Goal: Information Seeking & Learning: Learn about a topic

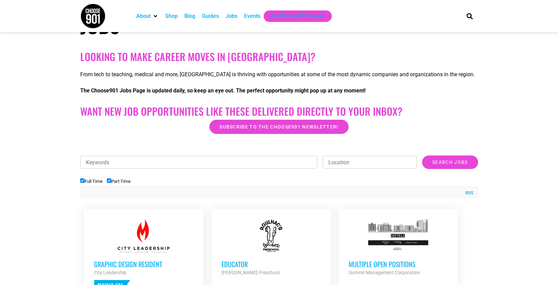
click at [352, 162] on input "Location" at bounding box center [370, 162] width 94 height 13
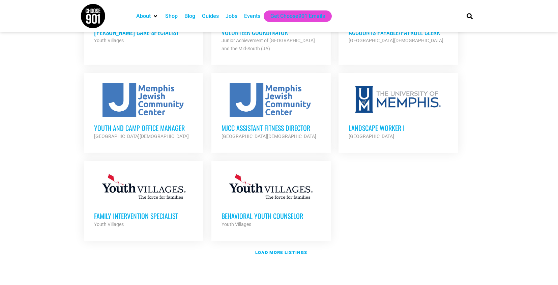
scroll to position [734, 0]
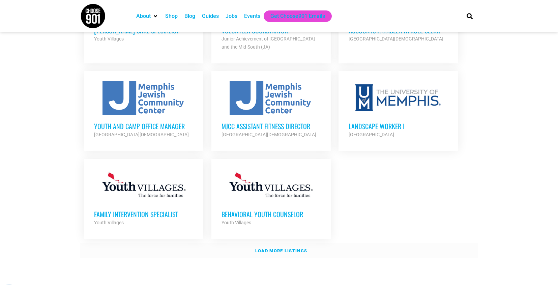
click at [289, 248] on strong "Load more listings" at bounding box center [281, 250] width 52 height 5
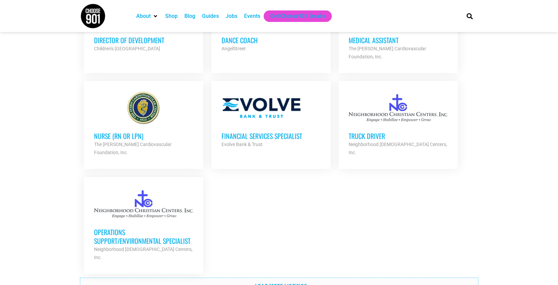
scroll to position [1391, 0]
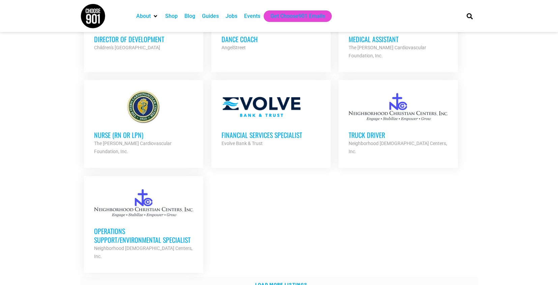
click at [298, 277] on link "Load more listings" at bounding box center [279, 285] width 398 height 16
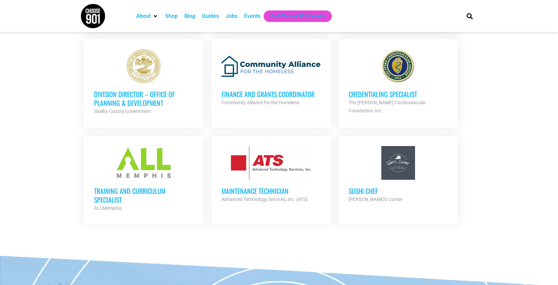
scroll to position [1898, 0]
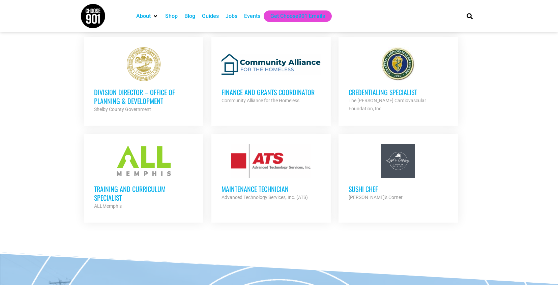
drag, startPoint x: 281, startPoint y: 110, endPoint x: 437, endPoint y: 0, distance: 191.3
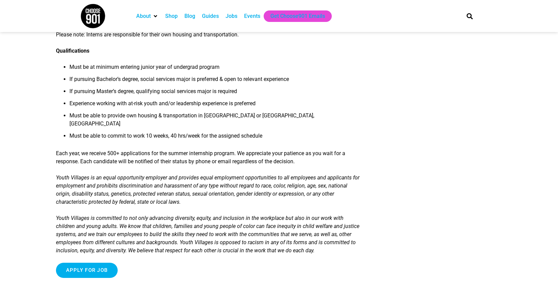
scroll to position [423, 0]
